Goal: Find contact information: Find contact information

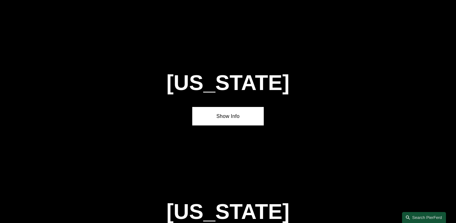
scroll to position [1185, 0]
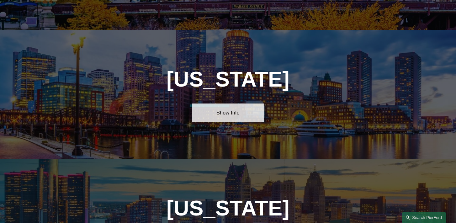
click at [227, 103] on link "Show Info" at bounding box center [228, 112] width 72 height 19
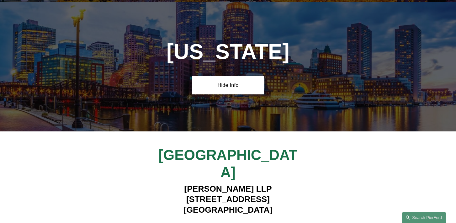
scroll to position [1215, 0]
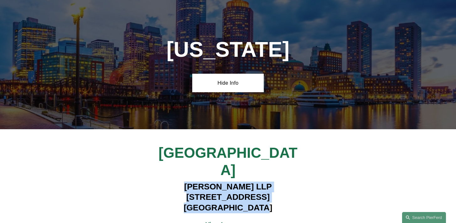
drag, startPoint x: 268, startPoint y: 149, endPoint x: 170, endPoint y: 130, distance: 100.2
click at [170, 182] on h4 "[PERSON_NAME] LLP [STREET_ADDRESS]" at bounding box center [228, 198] width 178 height 32
copy h4 "[PERSON_NAME] LLP [STREET_ADDRESS]"
click at [241, 221] on strong "View Lawyers" at bounding box center [225, 224] width 40 height 7
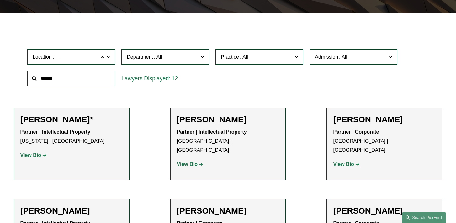
scroll to position [164, 0]
